Goal: Contribute content: Add original content to the website for others to see

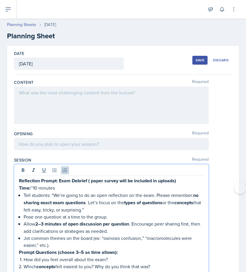
scroll to position [97, 0]
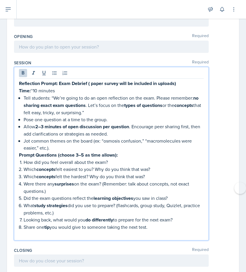
drag, startPoint x: 21, startPoint y: 81, endPoint x: 135, endPoint y: 203, distance: 166.6
click at [140, 209] on div "Reflection Prompt: Exam Debrief ( paper survey will be included in uploads) Tim…" at bounding box center [111, 159] width 185 height 158
click at [87, 142] on p "Jot common themes on the board (ex: “osmosis confusion,” “macromolecules were e…" at bounding box center [114, 144] width 180 height 14
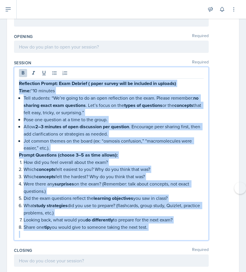
drag, startPoint x: 19, startPoint y: 83, endPoint x: 167, endPoint y: 252, distance: 224.7
click at [167, 252] on div "Content Required Opening Required Session Required Reflection Prompt: Exam Debr…" at bounding box center [123, 212] width 218 height 468
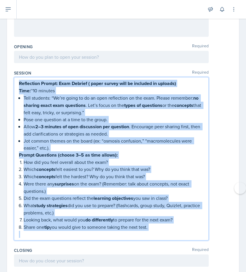
copy div "Reflection Prompt: Exam Debrief ( paper survey will be included in uploads) Tim…"
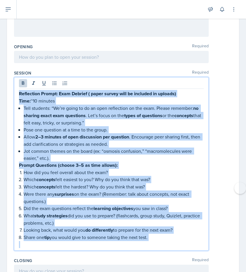
scroll to position [97, 0]
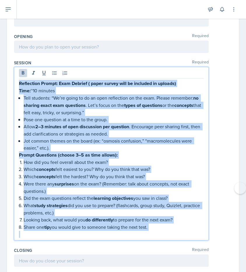
click at [91, 84] on strong "Reflection Prompt: Exam Debrief ( paper survey will be included in uploads)" at bounding box center [97, 83] width 157 height 7
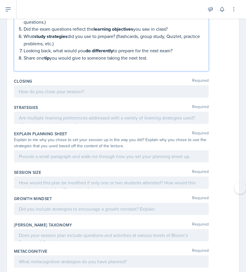
scroll to position [249, 0]
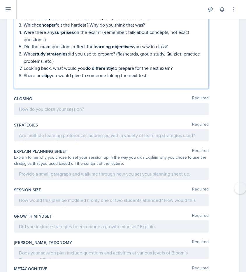
click at [104, 82] on p at bounding box center [111, 82] width 185 height 7
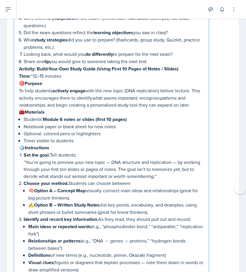
scroll to position [262, 0]
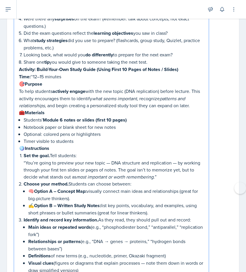
click at [67, 73] on p "Time: ~12–15 minutes" at bounding box center [111, 76] width 185 height 7
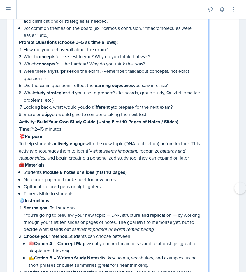
scroll to position [210, 0]
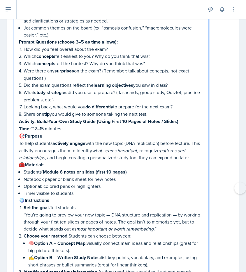
click at [167, 110] on p "Share one tip you would give to someone taking the next test." at bounding box center [114, 113] width 180 height 7
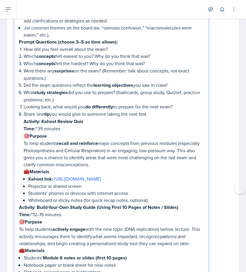
click at [57, 120] on strong "Activity: Kahoot Review Quiz" at bounding box center [54, 121] width 60 height 7
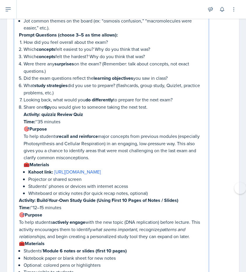
scroll to position [218, 0]
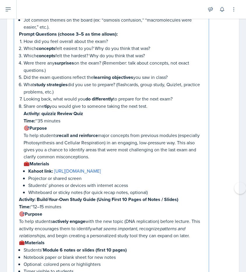
click at [43, 169] on strong "Kahoot link:" at bounding box center [40, 170] width 25 height 7
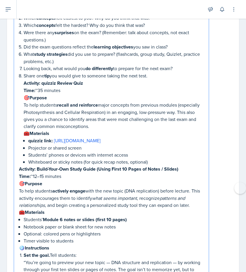
scroll to position [251, 0]
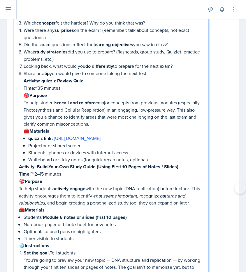
click at [162, 160] on p "Whiteboard or sticky notes (for quick recap notes, optional)" at bounding box center [116, 159] width 176 height 7
click at [92, 77] on p "Activity: quizziz Review Quiz" at bounding box center [114, 80] width 180 height 7
click at [167, 77] on p "Activity: quizziz Review Quiz" at bounding box center [114, 80] width 180 height 7
click at [159, 70] on p "Share one tip you would give to someone taking the next test." at bounding box center [114, 73] width 180 height 7
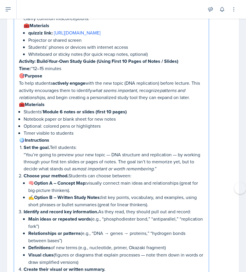
scroll to position [425, 0]
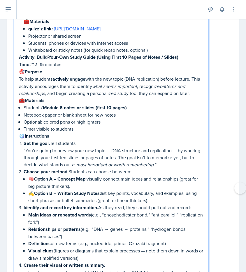
click at [154, 52] on p "Whiteboard or sticky notes (for quick recap notes, optional)" at bounding box center [116, 49] width 176 height 7
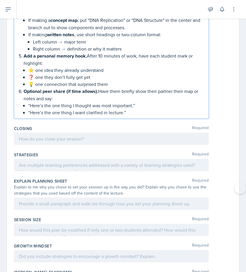
scroll to position [1001, 0]
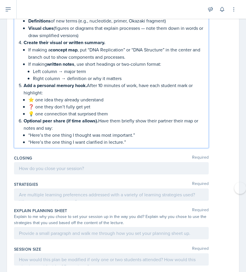
click at [138, 138] on p "“Here’s the one thing I want clarified in lecture.”" at bounding box center [116, 141] width 176 height 7
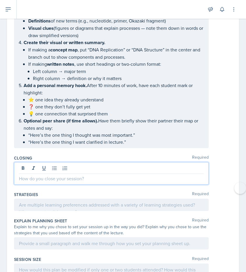
click at [90, 175] on p at bounding box center [111, 178] width 185 height 7
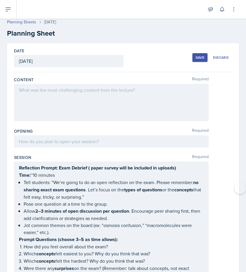
scroll to position [0, 0]
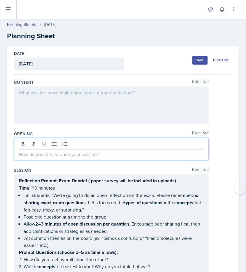
click at [42, 142] on div at bounding box center [111, 149] width 195 height 22
click at [35, 157] on p at bounding box center [111, 154] width 185 height 7
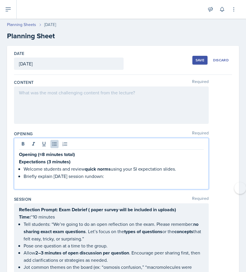
paste div
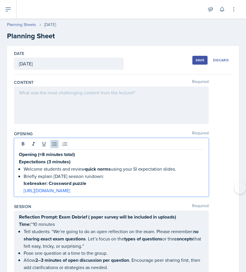
click at [45, 154] on strong "Opening (≈8 minutes total)" at bounding box center [47, 154] width 56 height 7
click at [88, 183] on p "Icebreaker: Crossword puzzle" at bounding box center [114, 182] width 180 height 7
click at [186, 190] on p "https://www.puzzles-to-print.com/animals/PDFs/a-to-z-animals-word-search.pdf" at bounding box center [114, 190] width 180 height 7
click at [195, 186] on li "Briefly explain today’s session rundown: Icebreaker: Crossword puzzle (7 mins) …" at bounding box center [114, 182] width 180 height 21
click at [197, 190] on p "https://www.puzzles-to-print.com/animals/PDFs/a-to-z-animals-word-search.pdf" at bounding box center [114, 190] width 180 height 7
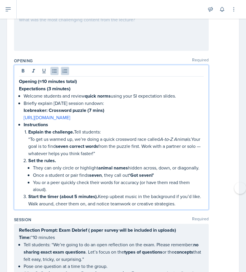
scroll to position [81, 0]
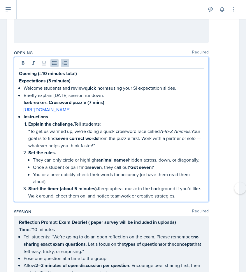
click at [77, 187] on strong "Start the timer (about 5 minutes)." at bounding box center [63, 188] width 70 height 7
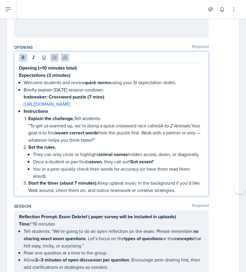
scroll to position [88, 0]
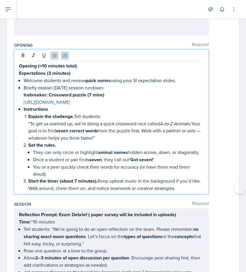
drag, startPoint x: 143, startPoint y: 130, endPoint x: 159, endPoint y: 138, distance: 18.1
click at [159, 138] on p "“To get us warmed up, we’re doing a quick crossword race called A-to-Z Animals.…" at bounding box center [116, 130] width 176 height 21
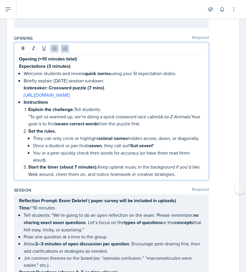
scroll to position [99, 0]
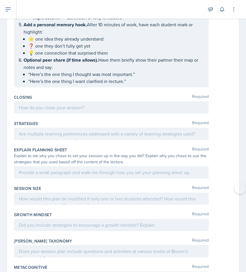
click at [113, 78] on p "“Here’s the one thing I want clarified in lecture.”" at bounding box center [116, 81] width 176 height 7
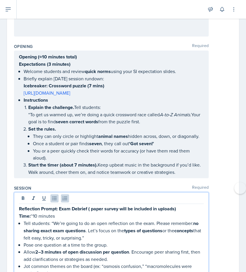
scroll to position [192, 0]
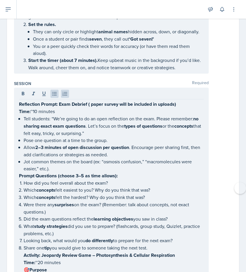
drag, startPoint x: 18, startPoint y: 101, endPoint x: 102, endPoint y: 154, distance: 98.9
drag, startPoint x: 18, startPoint y: 103, endPoint x: 87, endPoint y: 172, distance: 97.2
drag, startPoint x: 18, startPoint y: 104, endPoint x: 61, endPoint y: 124, distance: 48.2
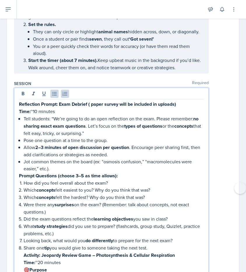
click at [61, 124] on strong "no sharing exact exam questions" at bounding box center [112, 122] width 176 height 14
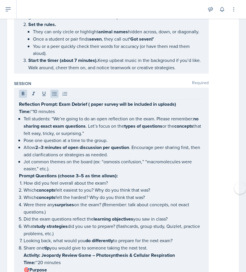
drag, startPoint x: 18, startPoint y: 101, endPoint x: 46, endPoint y: 119, distance: 33.7
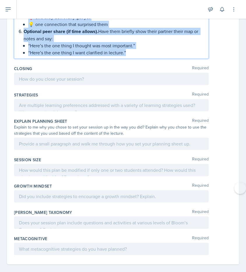
drag, startPoint x: 19, startPoint y: 104, endPoint x: 81, endPoint y: 276, distance: 182.6
click at [81, 271] on html "SI Documents Leader Dashboard Calendar Profile Documents Planning Sheets Observ…" at bounding box center [123, 136] width 246 height 272
copy div "Reflection Prompt: Exam Debrief ( paper survey will be included in uploads) Tim…"
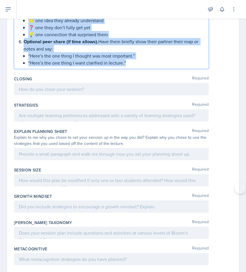
scroll to position [1205, 0]
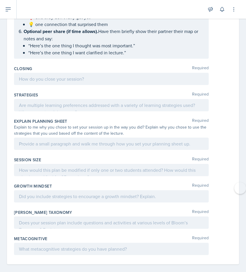
click at [67, 76] on div at bounding box center [111, 79] width 195 height 12
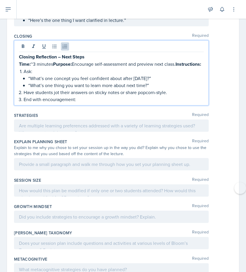
scroll to position [1228, 0]
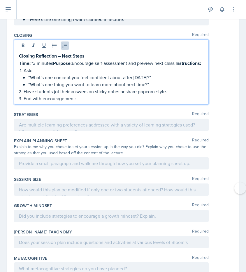
click at [90, 113] on div "Strategies Required" at bounding box center [123, 114] width 218 height 6
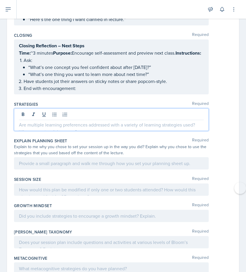
click at [84, 113] on div at bounding box center [111, 119] width 195 height 22
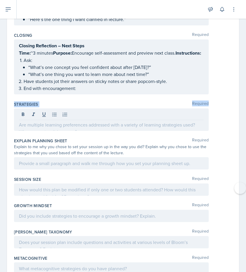
drag, startPoint x: 15, startPoint y: 103, endPoint x: 88, endPoint y: 122, distance: 76.1
click at [88, 122] on div "Strategies Required" at bounding box center [123, 117] width 218 height 36
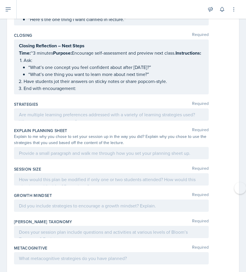
click at [62, 118] on div at bounding box center [111, 114] width 195 height 12
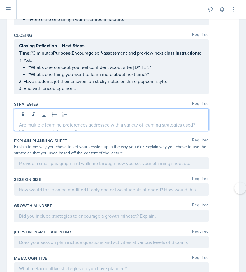
click at [55, 123] on p at bounding box center [111, 124] width 185 height 7
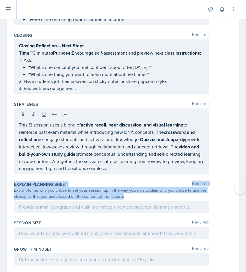
drag, startPoint x: 13, startPoint y: 182, endPoint x: 132, endPoint y: 195, distance: 120.0
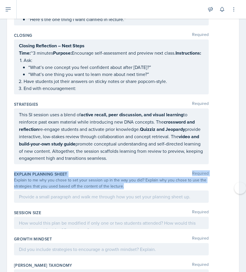
copy div "Explain Planning Sheet Required Explain to me why you chose to set your session…"
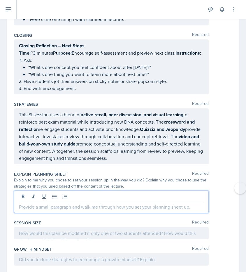
click at [76, 196] on div at bounding box center [111, 201] width 195 height 22
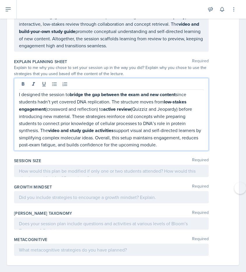
scroll to position [1347, 0]
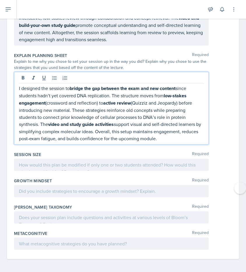
click at [61, 161] on p at bounding box center [111, 164] width 185 height 7
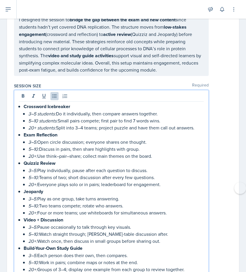
scroll to position [1509, 0]
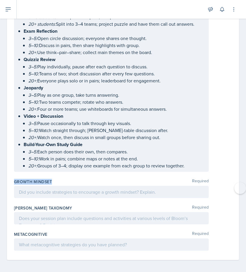
drag, startPoint x: 15, startPoint y: 177, endPoint x: 58, endPoint y: 178, distance: 42.9
click at [58, 179] on div "Growth Mindset Required" at bounding box center [123, 182] width 218 height 6
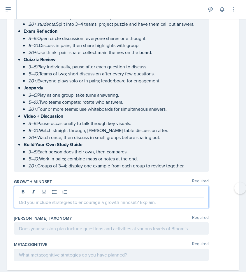
click at [47, 187] on div at bounding box center [111, 197] width 195 height 22
click at [36, 207] on div "Growth Mindset Required" at bounding box center [123, 194] width 218 height 36
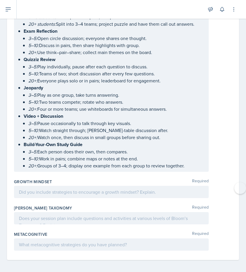
click at [39, 193] on div at bounding box center [111, 192] width 195 height 12
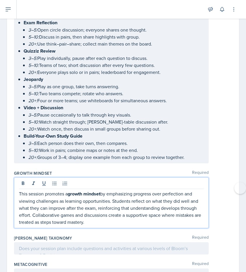
scroll to position [1537, 0]
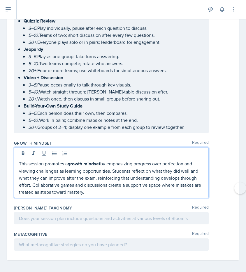
click at [54, 212] on div at bounding box center [111, 218] width 195 height 12
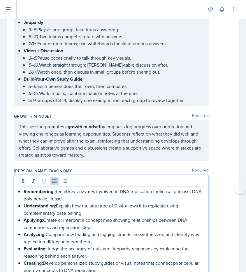
scroll to position [1622, 0]
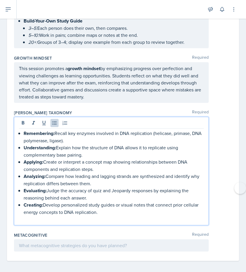
click at [57, 232] on div "Metacognitive Required" at bounding box center [123, 235] width 218 height 6
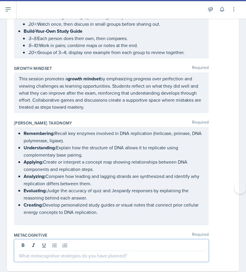
click at [57, 252] on p at bounding box center [111, 255] width 185 height 7
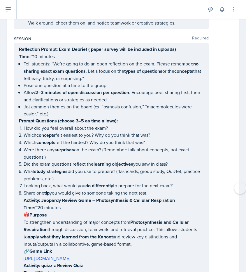
scroll to position [0, 0]
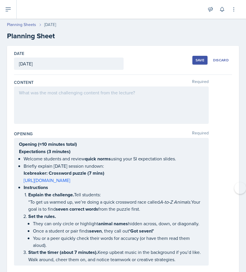
click at [58, 114] on div at bounding box center [111, 104] width 195 height 37
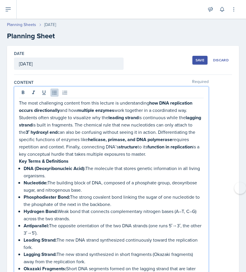
click at [203, 58] on div "Save" at bounding box center [200, 60] width 9 height 5
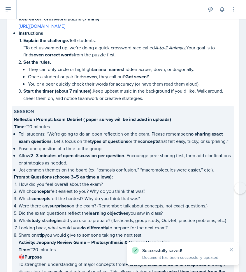
scroll to position [342, 0]
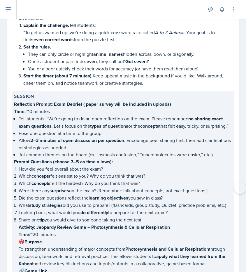
click at [207, 180] on p "Which concepts felt the hardest? Why do you think that was?" at bounding box center [126, 182] width 214 height 7
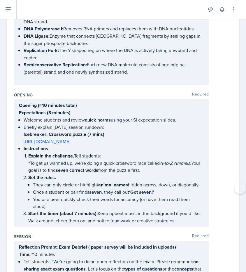
scroll to position [288, 0]
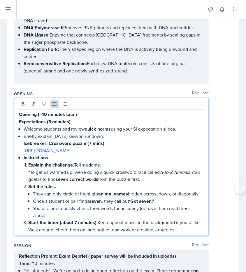
click at [111, 132] on p "Briefly explain [DATE] session rundown:" at bounding box center [114, 135] width 180 height 7
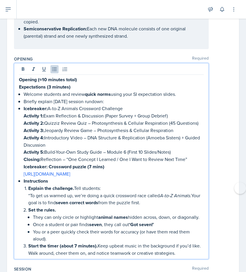
scroll to position [323, 0]
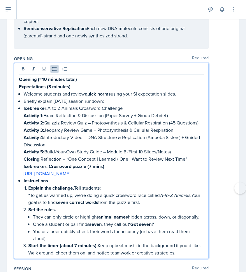
click at [99, 39] on p at bounding box center [111, 42] width 185 height 7
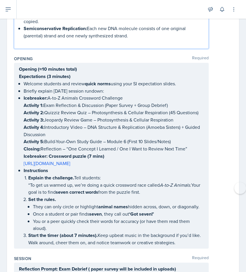
click at [99, 39] on p at bounding box center [111, 42] width 185 height 7
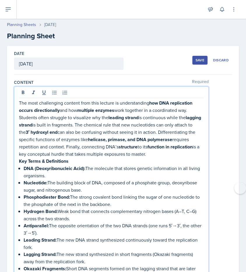
click at [198, 61] on div "Save" at bounding box center [200, 60] width 9 height 5
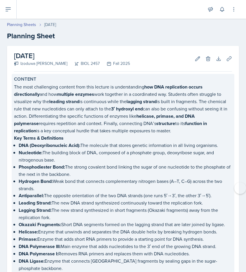
click at [188, 126] on p "The most challenging content from this lecture is understanding how DNA replica…" at bounding box center [123, 108] width 218 height 51
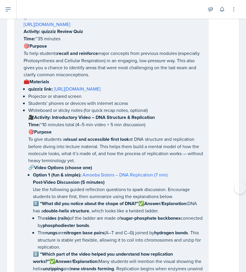
scroll to position [786, 0]
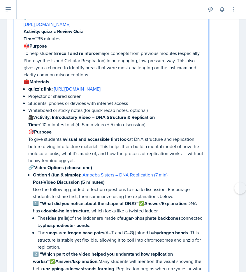
drag, startPoint x: 53, startPoint y: 78, endPoint x: 83, endPoint y: 88, distance: 30.8
click at [83, 88] on p "quizziz link: https://wayground.com/join/quiz/66fd6624cdc6a12346dad1dc/start?st…" at bounding box center [116, 88] width 176 height 7
copy link "[URL][DOMAIN_NAME]"
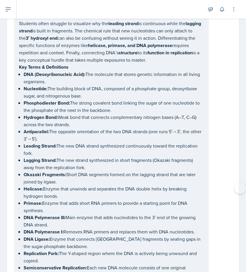
scroll to position [0, 0]
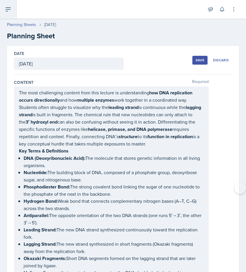
click at [11, 9] on icon at bounding box center [8, 9] width 7 height 7
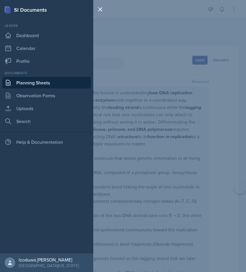
click at [147, 49] on div "SI Documents Leader Dashboard Calendar Profile Documents Planning Sheets Observ…" at bounding box center [123, 136] width 246 height 272
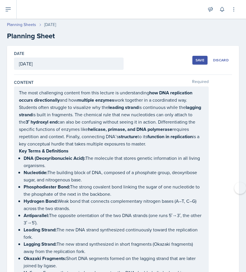
click at [201, 61] on div "Save" at bounding box center [200, 60] width 9 height 5
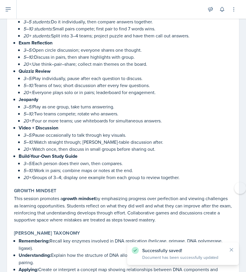
scroll to position [1668, 0]
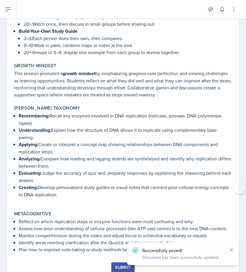
click at [121, 265] on div "Submit" at bounding box center [122, 267] width 15 height 5
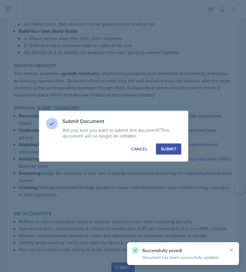
click at [176, 146] on div "Submit" at bounding box center [168, 149] width 15 height 6
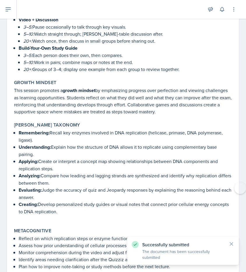
scroll to position [1152, 0]
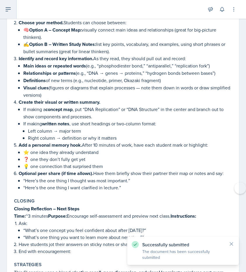
click at [6, 2] on button at bounding box center [8, 9] width 17 height 19
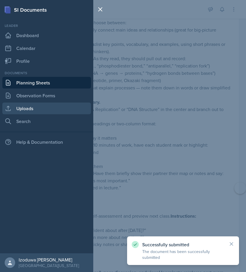
click at [50, 110] on link "Uploads" at bounding box center [46, 108] width 89 height 12
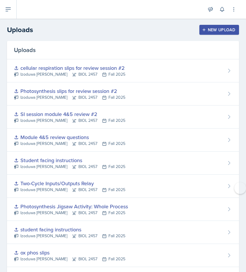
click at [212, 29] on div "New Upload" at bounding box center [219, 29] width 32 height 5
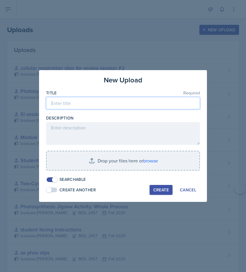
click at [133, 108] on input at bounding box center [123, 103] width 154 height 12
type input "Si session student facing insruction"
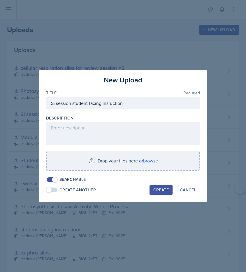
click at [118, 119] on div "Description" at bounding box center [123, 118] width 154 height 6
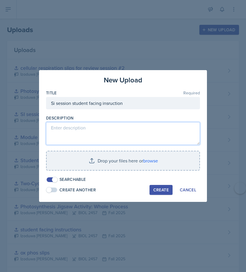
click at [116, 134] on textarea at bounding box center [123, 133] width 154 height 23
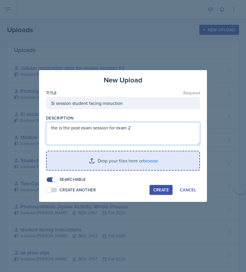
type textarea "the is the post exam session for exam 2"
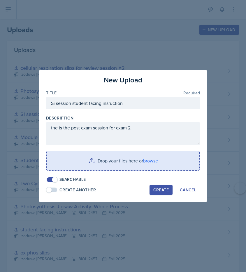
click at [129, 161] on input "file" at bounding box center [123, 160] width 153 height 19
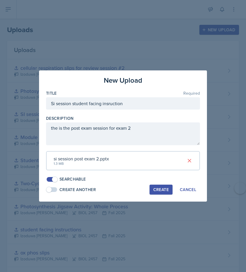
click at [163, 187] on div "Create" at bounding box center [160, 189] width 15 height 5
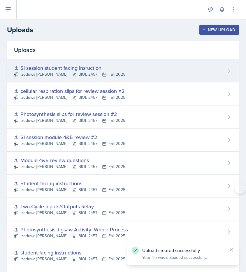
click at [215, 68] on div "Si session student facing insruction Izoduwa Omoruyi BIOL 2457 Fall 2025" at bounding box center [123, 70] width 232 height 23
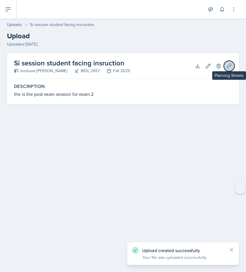
click at [227, 69] on button "Planning Sheets" at bounding box center [229, 66] width 11 height 11
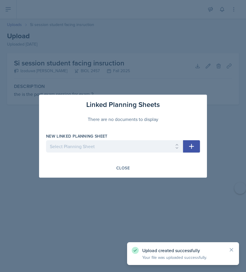
click at [190, 147] on icon "button" at bounding box center [191, 146] width 7 height 7
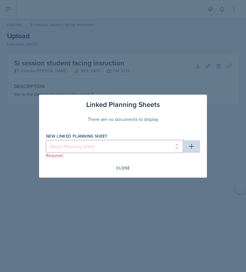
click at [180, 144] on select "Select Planning Sheet Oct 13th, 2025 Oct 8th, 2025 Oct 6th, 2025 Oct 1st, 2025 …" at bounding box center [114, 146] width 137 height 12
select select "db66553b-bb91-42f7-b266-97b3f583fa00"
click at [46, 140] on select "Select Planning Sheet Oct 13th, 2025 Oct 8th, 2025 Oct 6th, 2025 Oct 1st, 2025 …" at bounding box center [114, 146] width 137 height 12
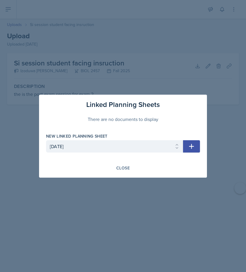
click at [191, 145] on icon "button" at bounding box center [191, 146] width 5 height 5
select select
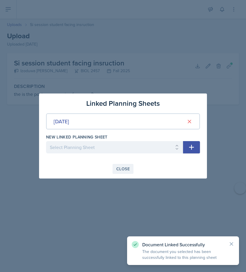
click at [128, 169] on div "Close" at bounding box center [122, 168] width 13 height 5
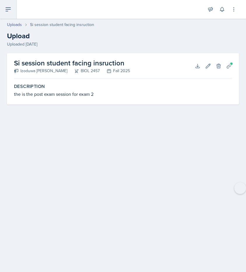
click at [15, 11] on button at bounding box center [8, 9] width 17 height 19
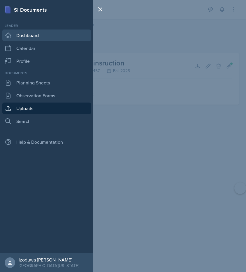
click at [37, 33] on link "Dashboard" at bounding box center [46, 35] width 89 height 12
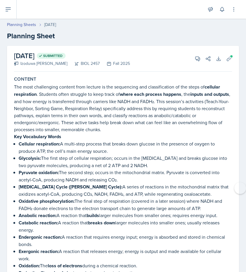
scroll to position [339, 0]
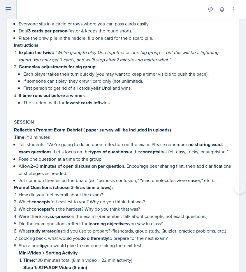
click at [9, 9] on icon at bounding box center [8, 10] width 5 height 4
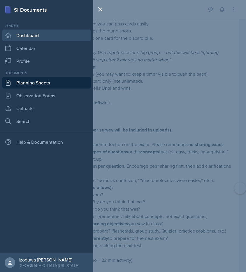
click at [22, 35] on link "Dashboard" at bounding box center [46, 35] width 89 height 12
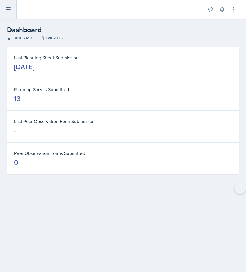
click at [8, 17] on button at bounding box center [8, 9] width 17 height 19
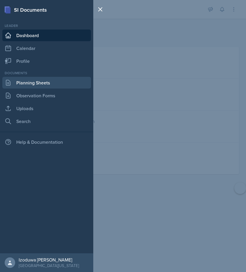
click at [25, 82] on link "Planning Sheets" at bounding box center [46, 83] width 89 height 12
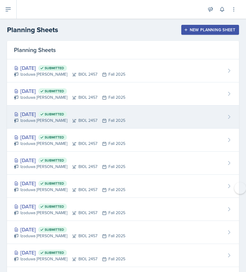
click at [46, 124] on div "[DATE] Submitted Izoduwa [PERSON_NAME] BIOL 2457 Fall 2025" at bounding box center [123, 116] width 232 height 23
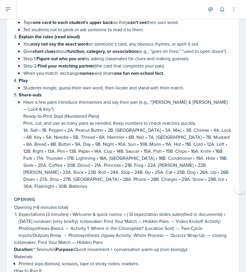
scroll to position [110, 0]
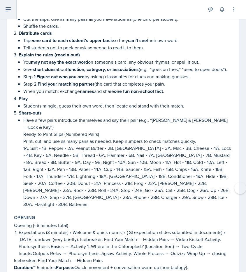
click at [8, 10] on icon at bounding box center [8, 9] width 7 height 7
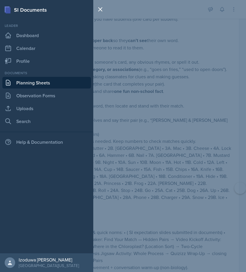
click at [31, 81] on link "Planning Sheets" at bounding box center [46, 83] width 89 height 12
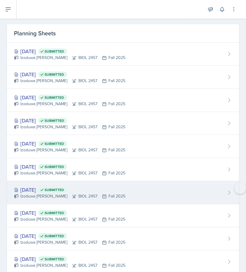
scroll to position [9, 0]
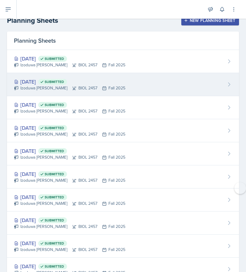
click at [39, 78] on div "[DATE] Submitted" at bounding box center [69, 82] width 111 height 8
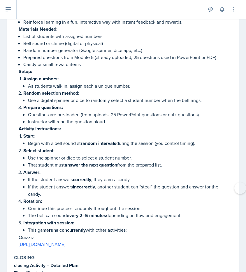
scroll to position [1875, 0]
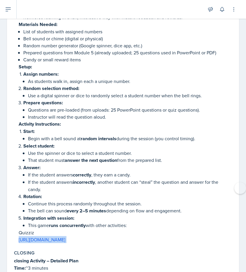
drag, startPoint x: 15, startPoint y: 221, endPoint x: 193, endPoint y: 230, distance: 177.9
copy div "[URL][DOMAIN_NAME]"
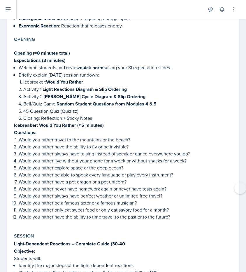
scroll to position [277, 0]
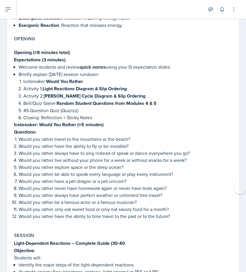
drag, startPoint x: 14, startPoint y: 46, endPoint x: 171, endPoint y: 69, distance: 159.2
click at [171, 69] on div "Opening (≈8 minutes total) Expectations (3 minutes) Welcome students and review…" at bounding box center [123, 134] width 218 height 182
copy div "Opening (≈8 minutes total) Expectations (3 minutes) Welcome students and review…"
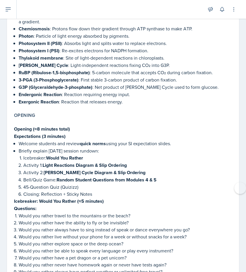
scroll to position [202, 0]
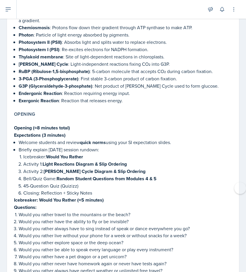
click at [82, 218] on p "Would you rather have the ability to fly or be invisible?" at bounding box center [126, 221] width 214 height 7
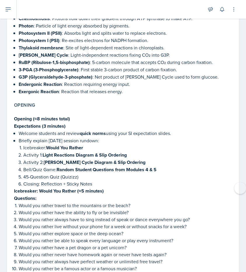
scroll to position [216, 0]
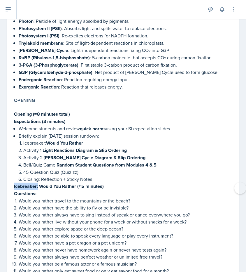
drag, startPoint x: 14, startPoint y: 184, endPoint x: 38, endPoint y: 181, distance: 24.3
click at [38, 181] on div "Opening Opening (≈8 minutes total) Expectations (3 minutes) Welcome students an…" at bounding box center [123, 192] width 223 height 194
copy strong "Icebreaker:"
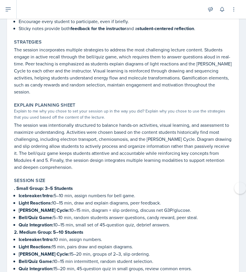
scroll to position [2472, 0]
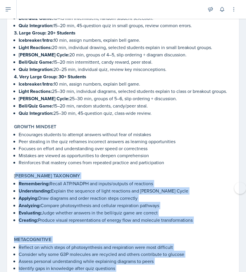
drag, startPoint x: 16, startPoint y: 148, endPoint x: 92, endPoint y: 244, distance: 122.3
click at [92, 271] on p "Adjust learning strategies based on feedback and reflection" at bounding box center [126, 274] width 214 height 7
drag, startPoint x: 16, startPoint y: 154, endPoint x: 143, endPoint y: 256, distance: 162.3
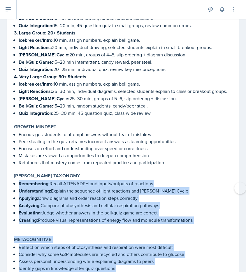
copy div "Remembering: Recall ATP/NADPH and inputs/outputs of reactions Understanding: Ex…"
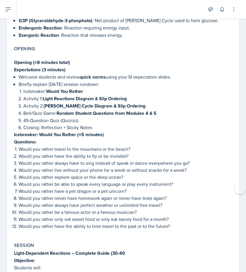
scroll to position [271, 0]
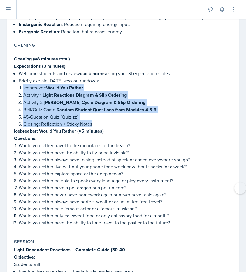
drag, startPoint x: 17, startPoint y: 84, endPoint x: 113, endPoint y: 121, distance: 103.4
click at [113, 121] on div "Opening (≈8 minutes total) Expectations (3 minutes) Welcome students and review…" at bounding box center [123, 140] width 218 height 182
copy ol "Icebreaker: Would You Rather Activity 1: Light Reactions Diagram & Slip Orderin…"
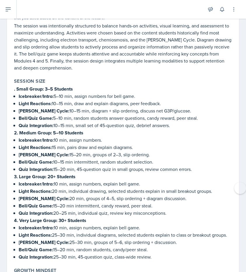
scroll to position [2328, 0]
